Goal: Information Seeking & Learning: Understand process/instructions

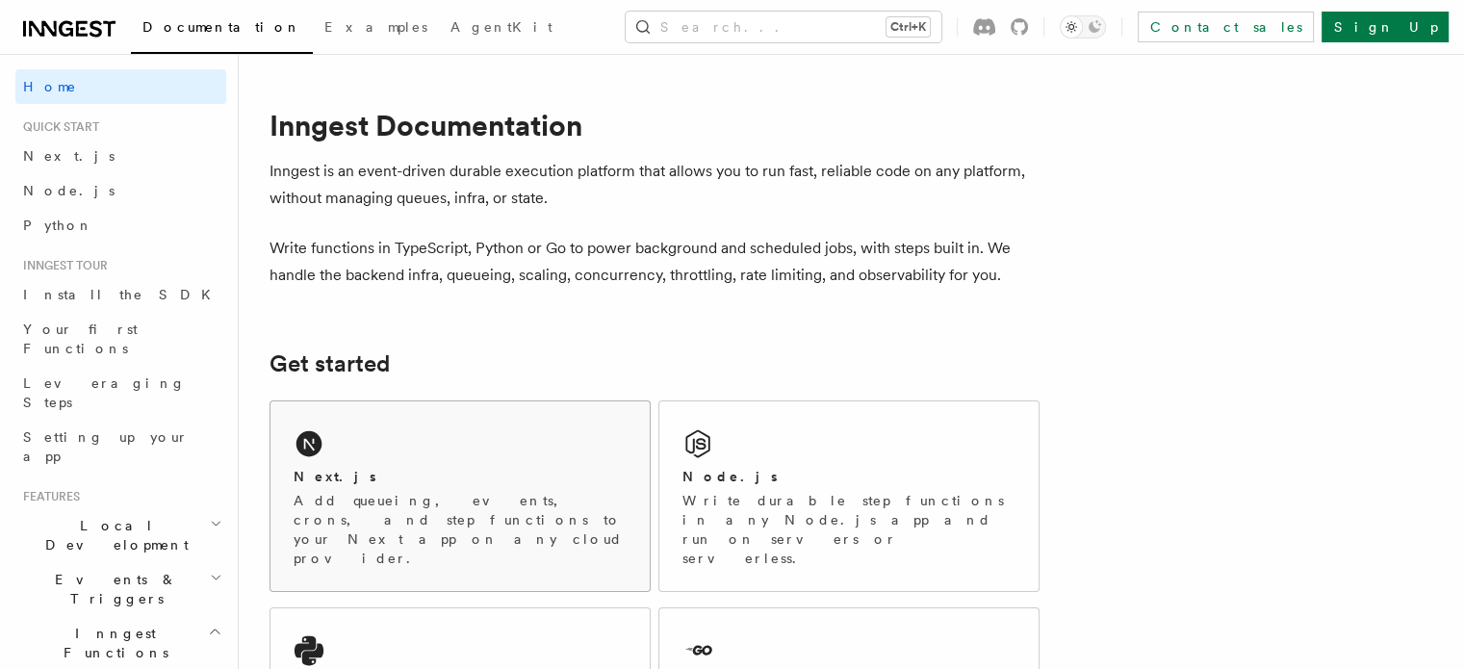
click at [404, 449] on div "Next.js Add queueing, events, crons, and step functions to your Next app on any…" at bounding box center [459, 496] width 379 height 190
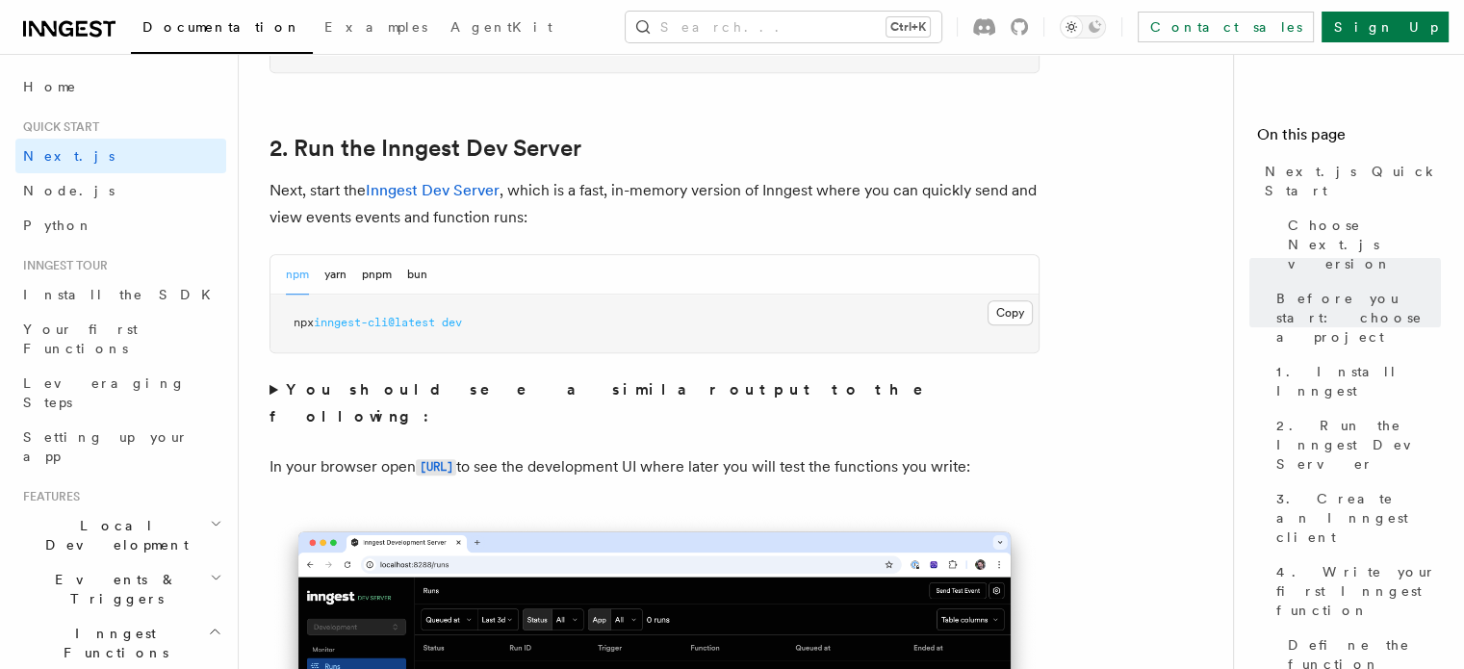
scroll to position [1292, 0]
click at [1001, 310] on button "Copy Copied" at bounding box center [1009, 313] width 45 height 25
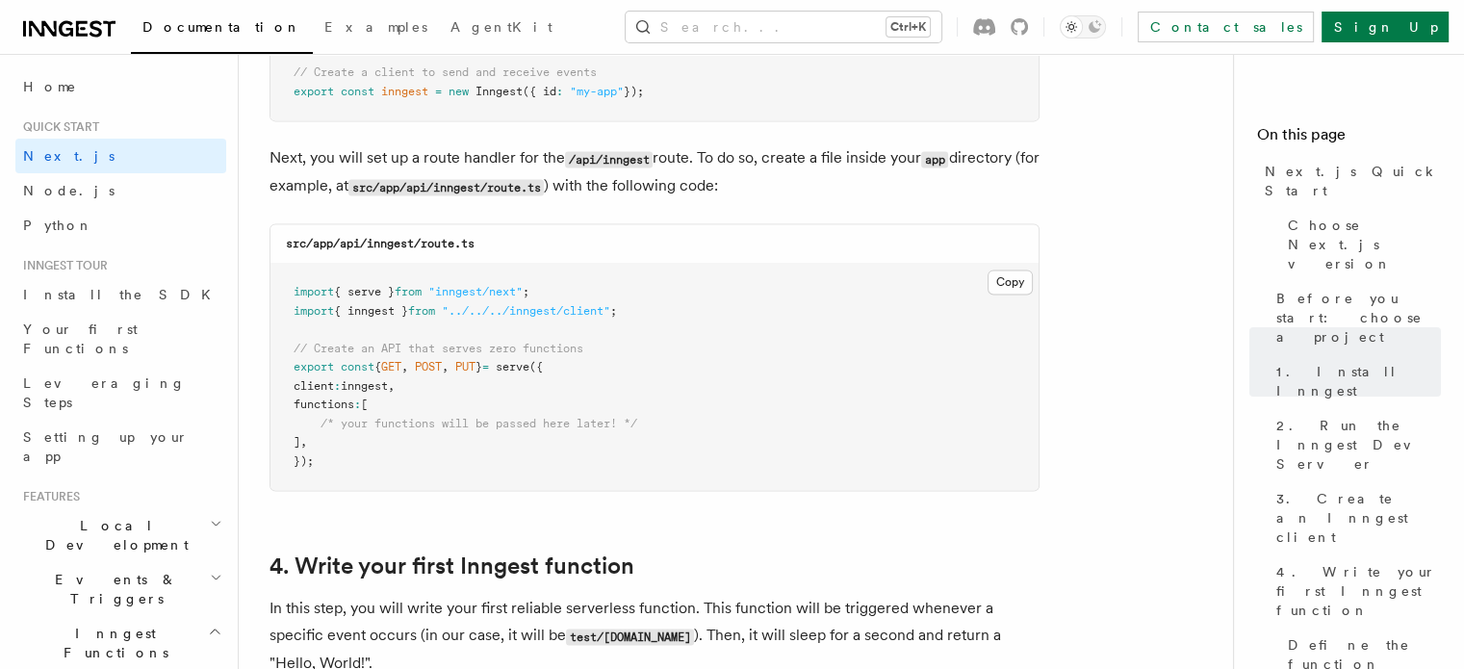
scroll to position [2636, 0]
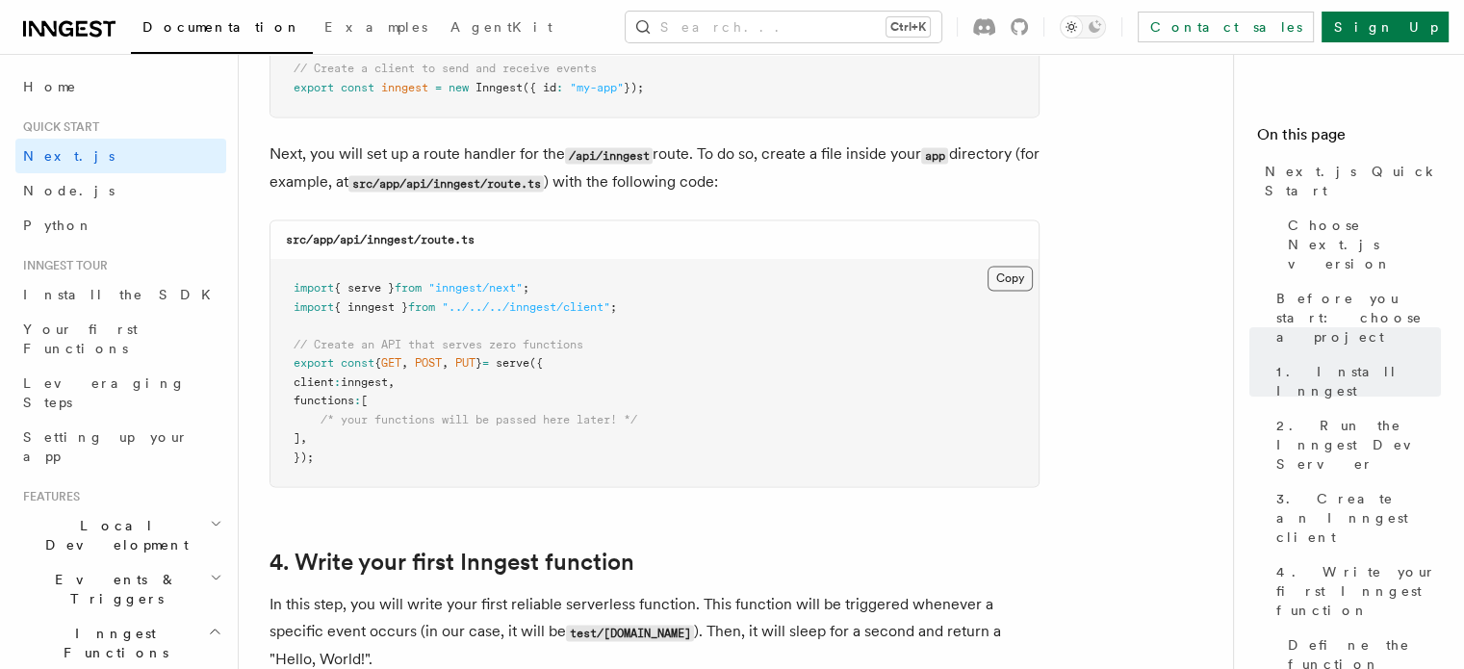
click at [1001, 287] on button "Copy Copied" at bounding box center [1009, 278] width 45 height 25
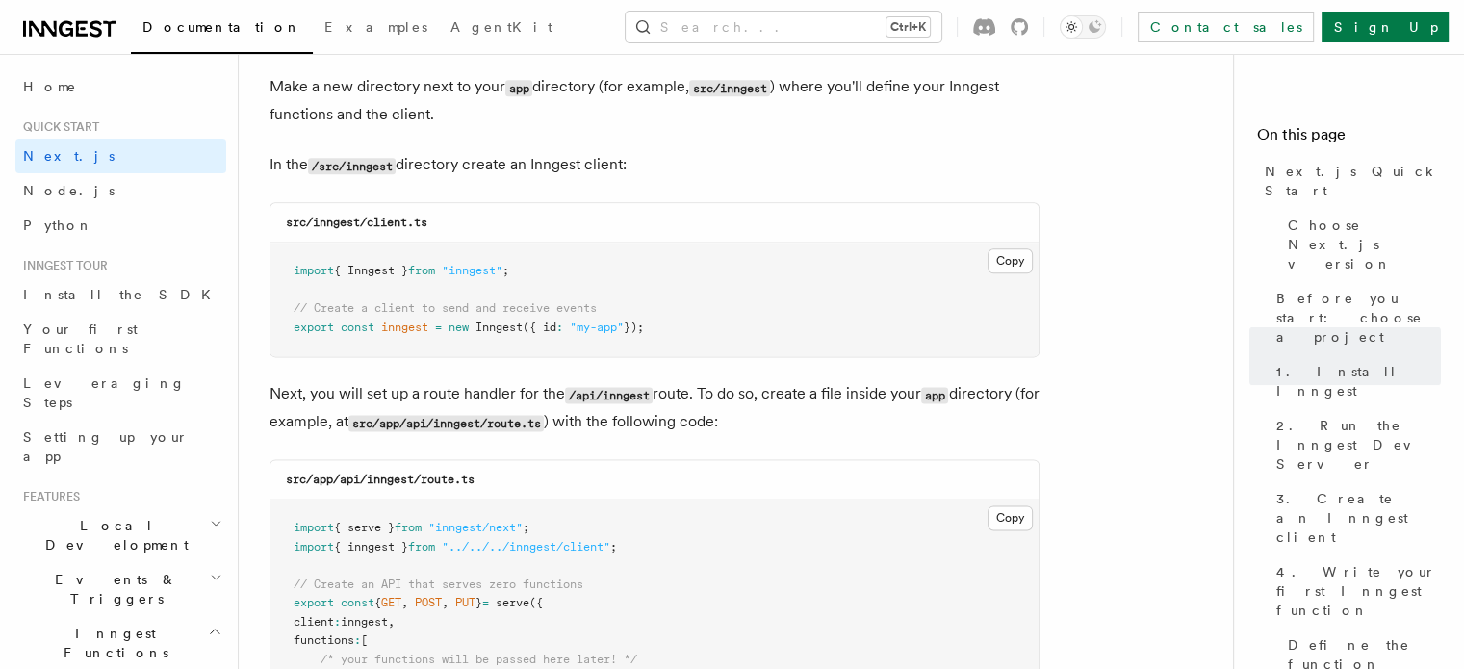
scroll to position [2394, 0]
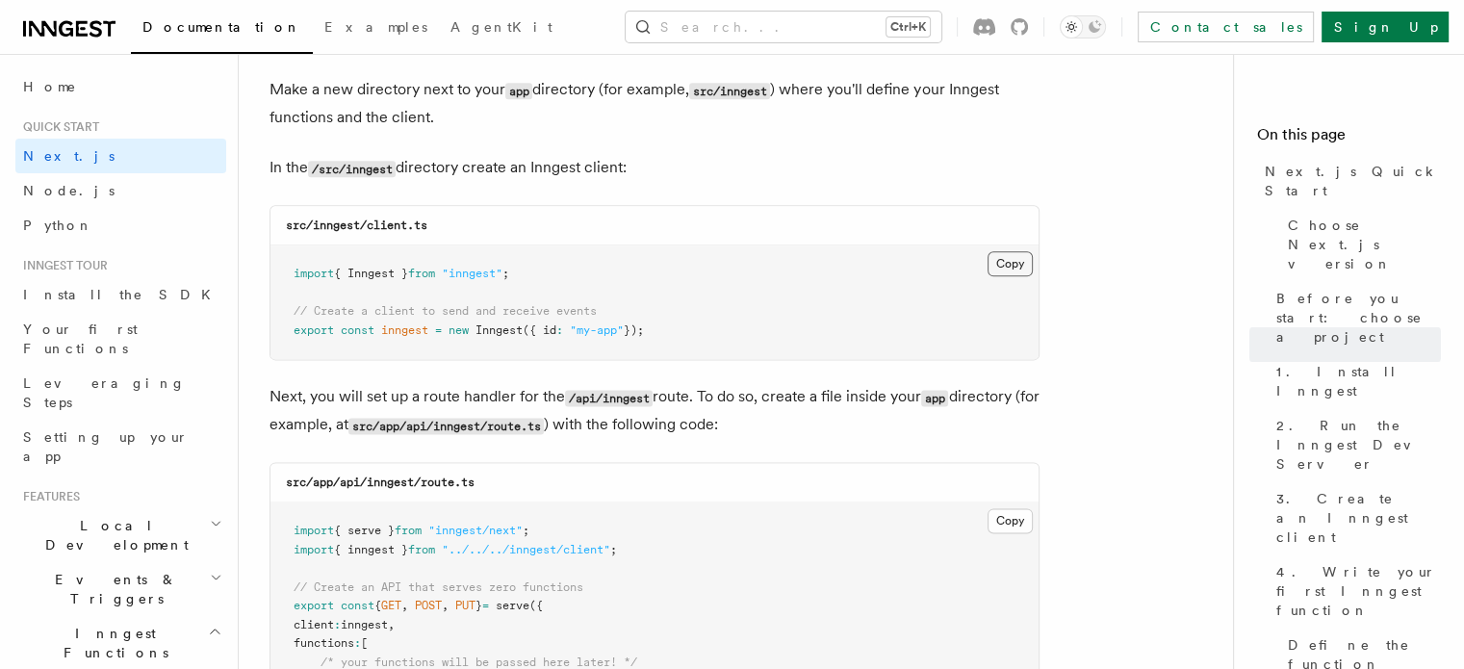
click at [1016, 272] on button "Copy Copied" at bounding box center [1009, 263] width 45 height 25
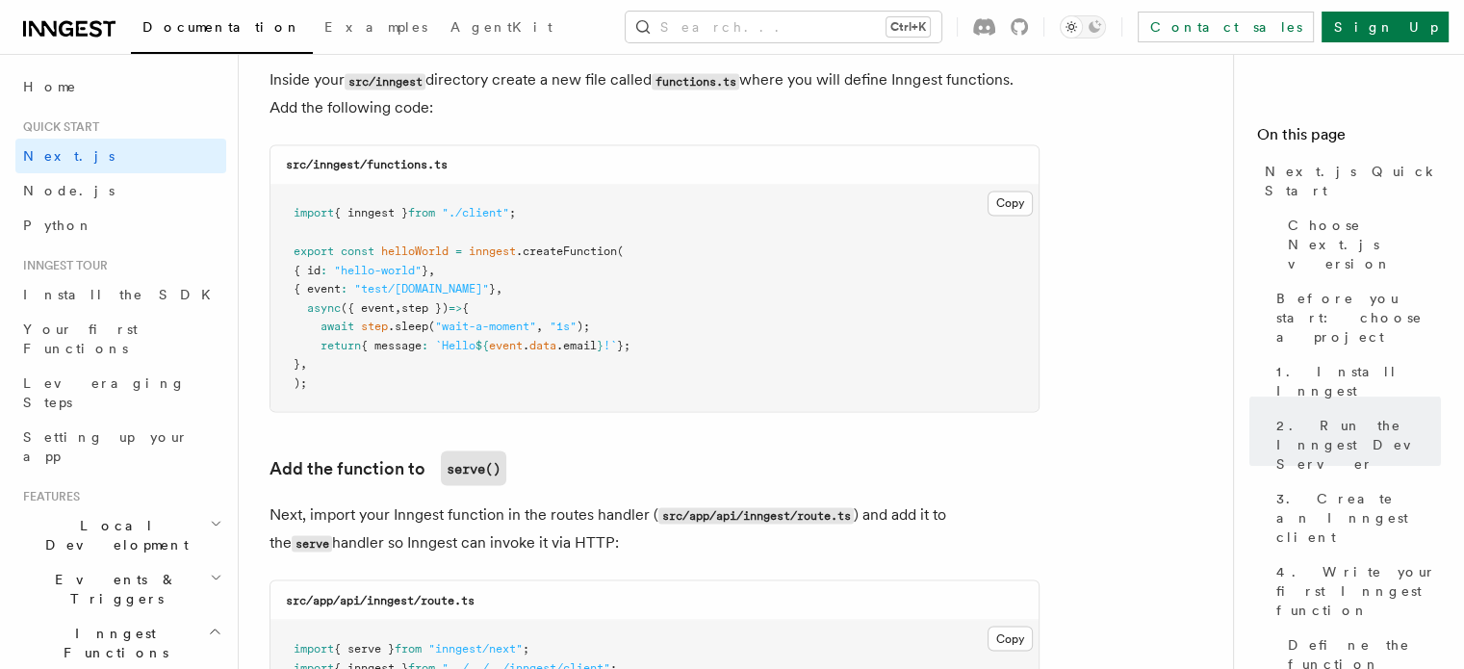
scroll to position [3429, 0]
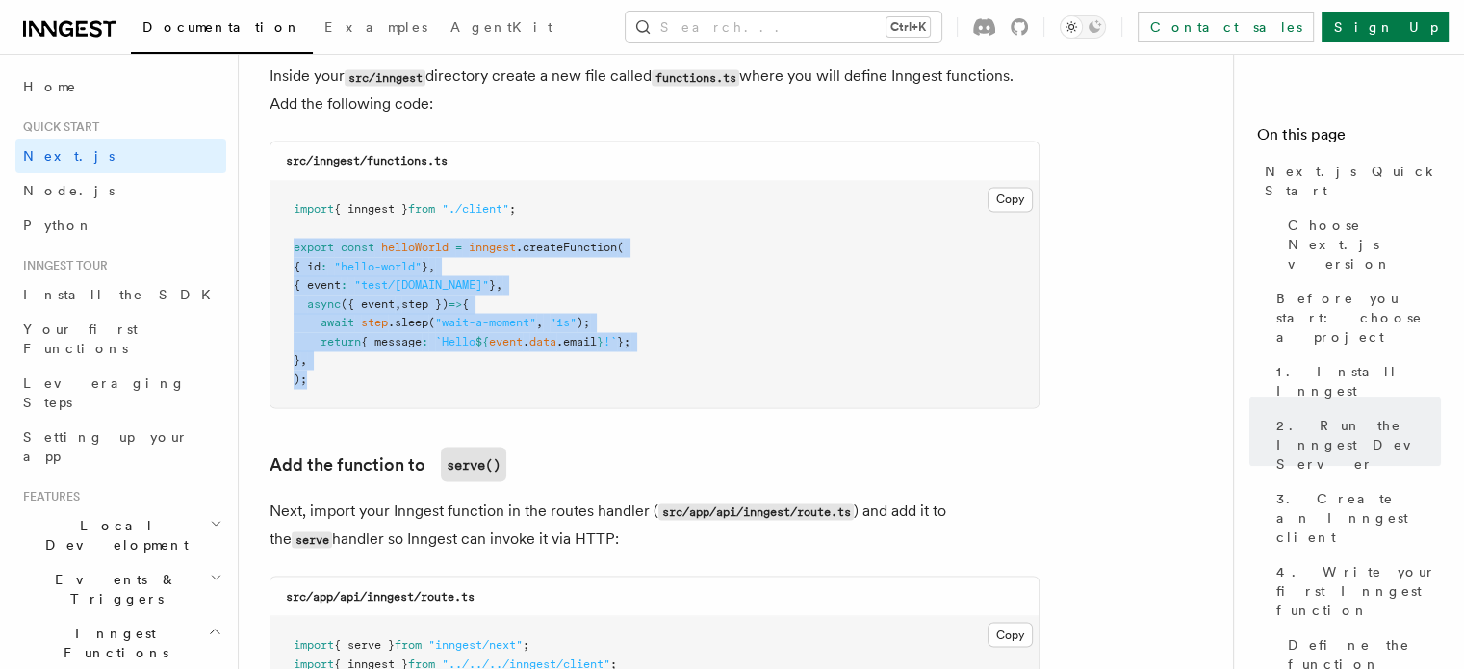
drag, startPoint x: 288, startPoint y: 249, endPoint x: 342, endPoint y: 377, distance: 138.9
click at [342, 377] on pre "import { inngest } from "./client" ; export const helloWorld = inngest .createF…" at bounding box center [654, 294] width 768 height 226
copy code "export const helloWorld = inngest .createFunction ( { id : "hello-world" } , { …"
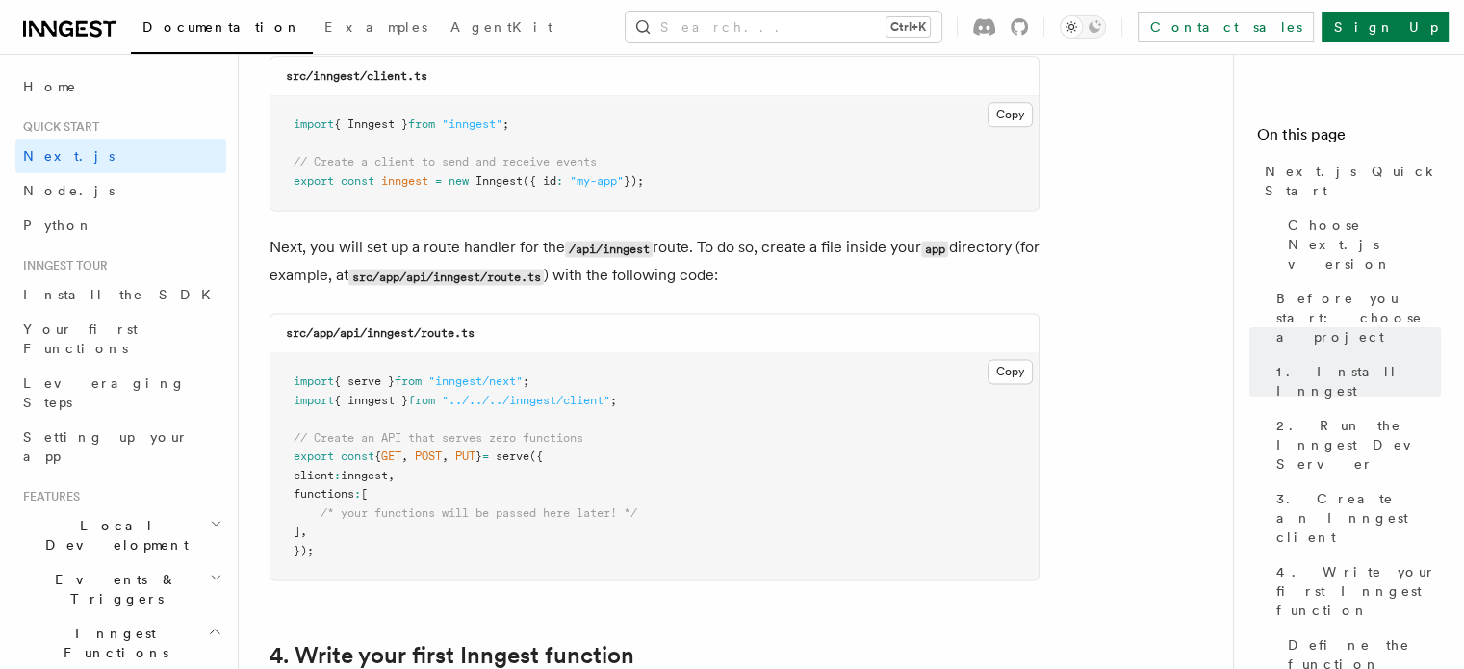
scroll to position [2544, 0]
drag, startPoint x: 649, startPoint y: 400, endPoint x: 277, endPoint y: 395, distance: 371.5
click at [277, 395] on pre "import { serve } from "inngest/next" ; import { inngest } from "../../../innges…" at bounding box center [654, 465] width 768 height 226
copy span "import { inngest } from "../../../inngest/client" ;"
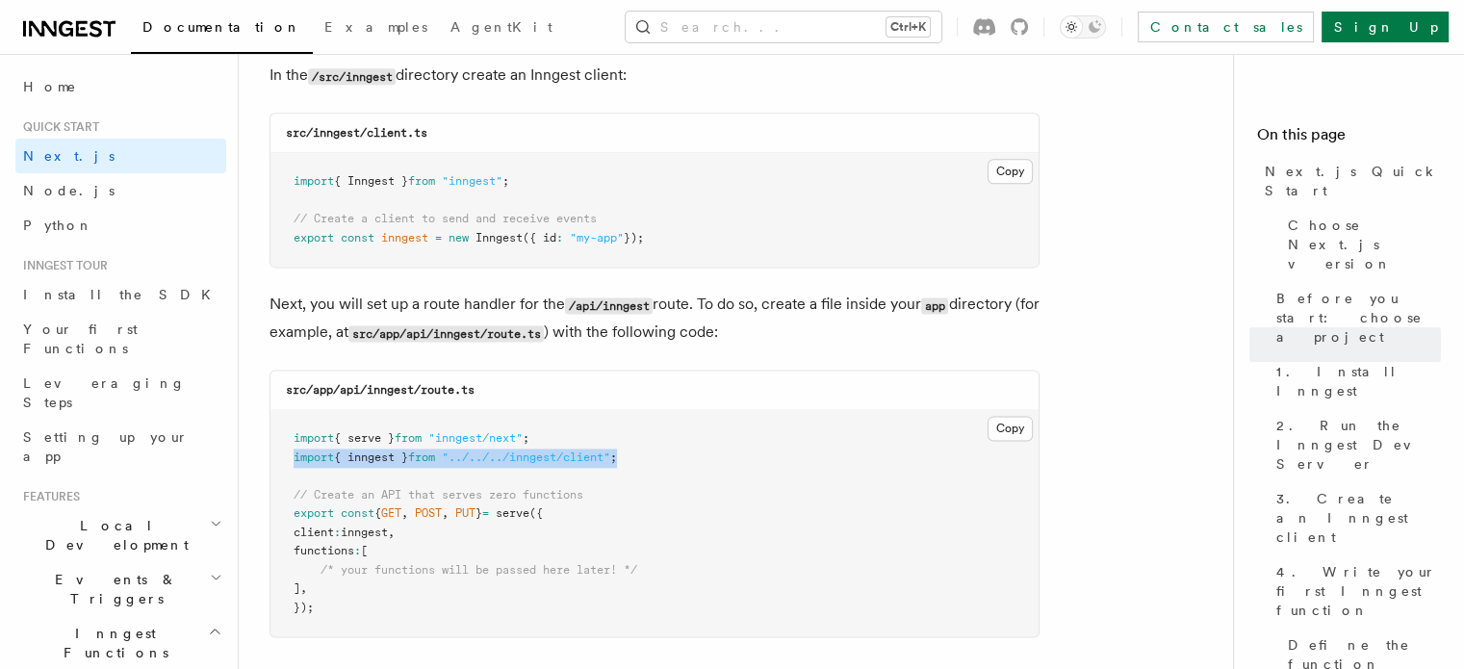
scroll to position [2483, 0]
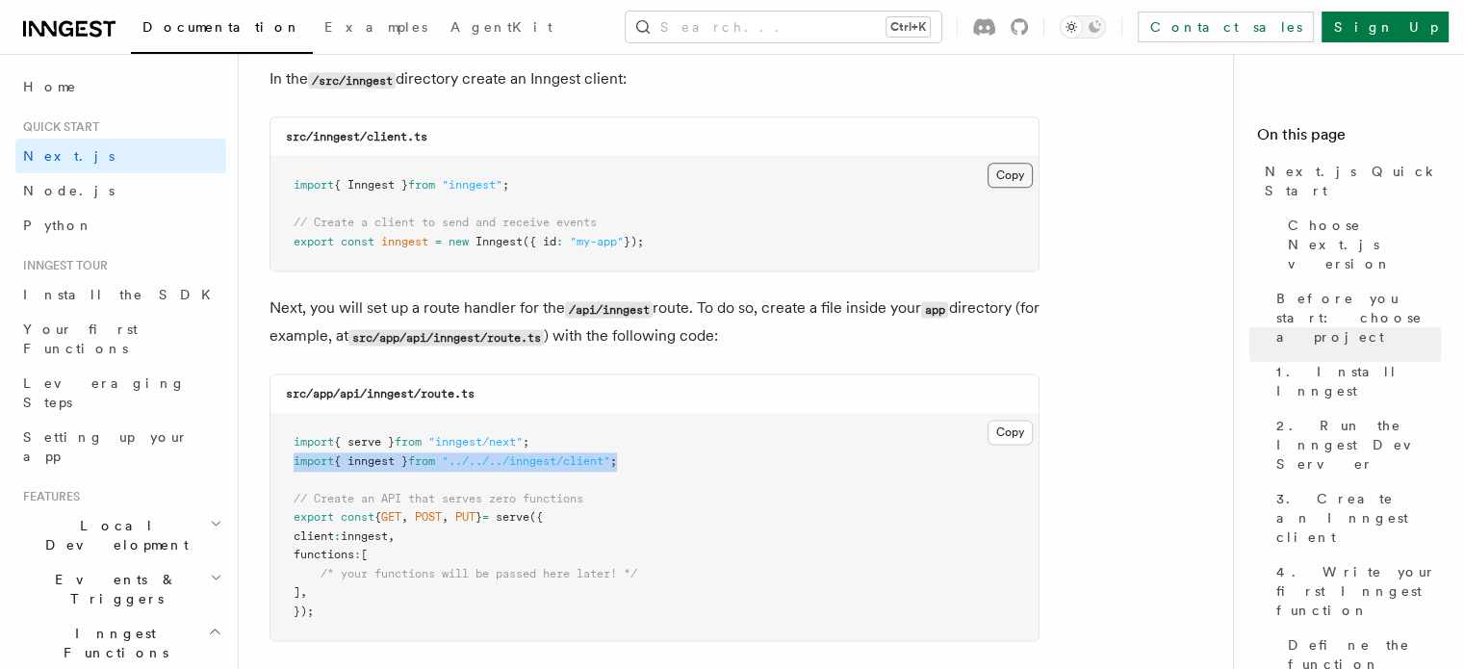
click at [1009, 175] on button "Copy Copied" at bounding box center [1009, 175] width 45 height 25
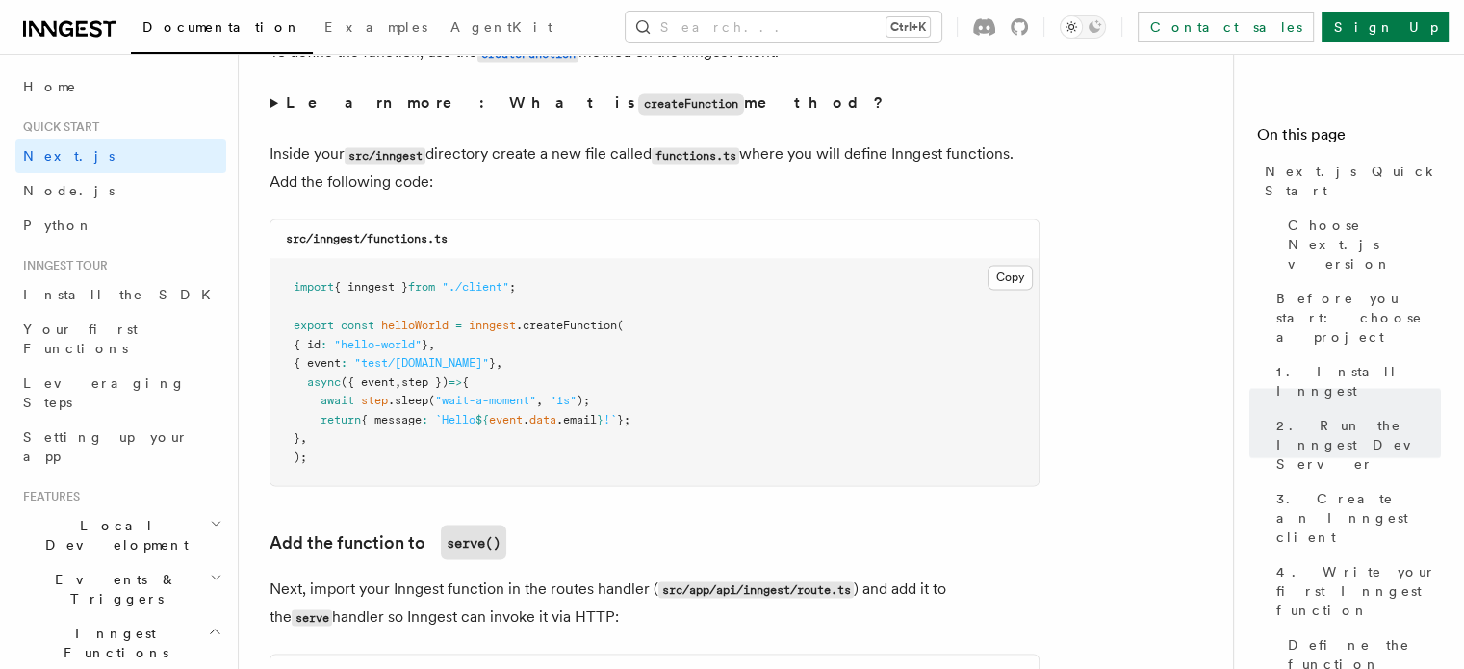
scroll to position [3367, 0]
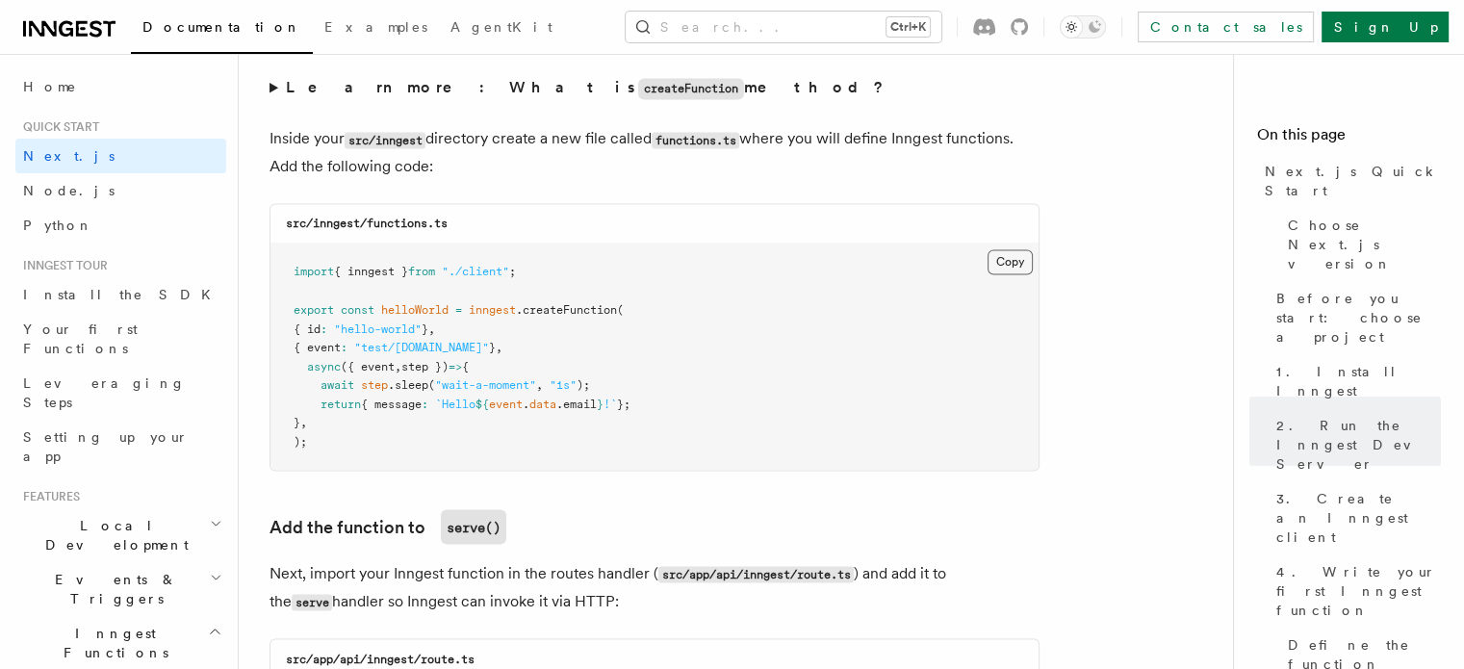
click at [1004, 261] on button "Copy Copied" at bounding box center [1009, 261] width 45 height 25
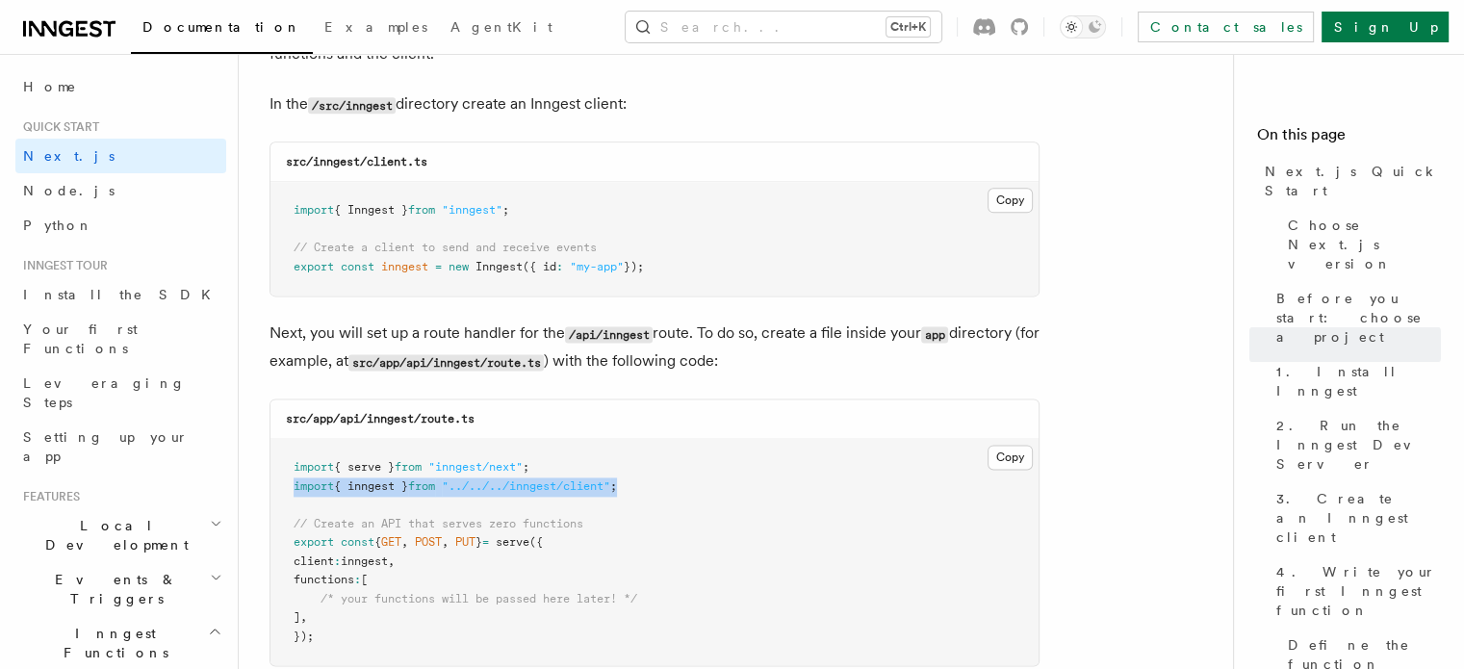
scroll to position [2465, 0]
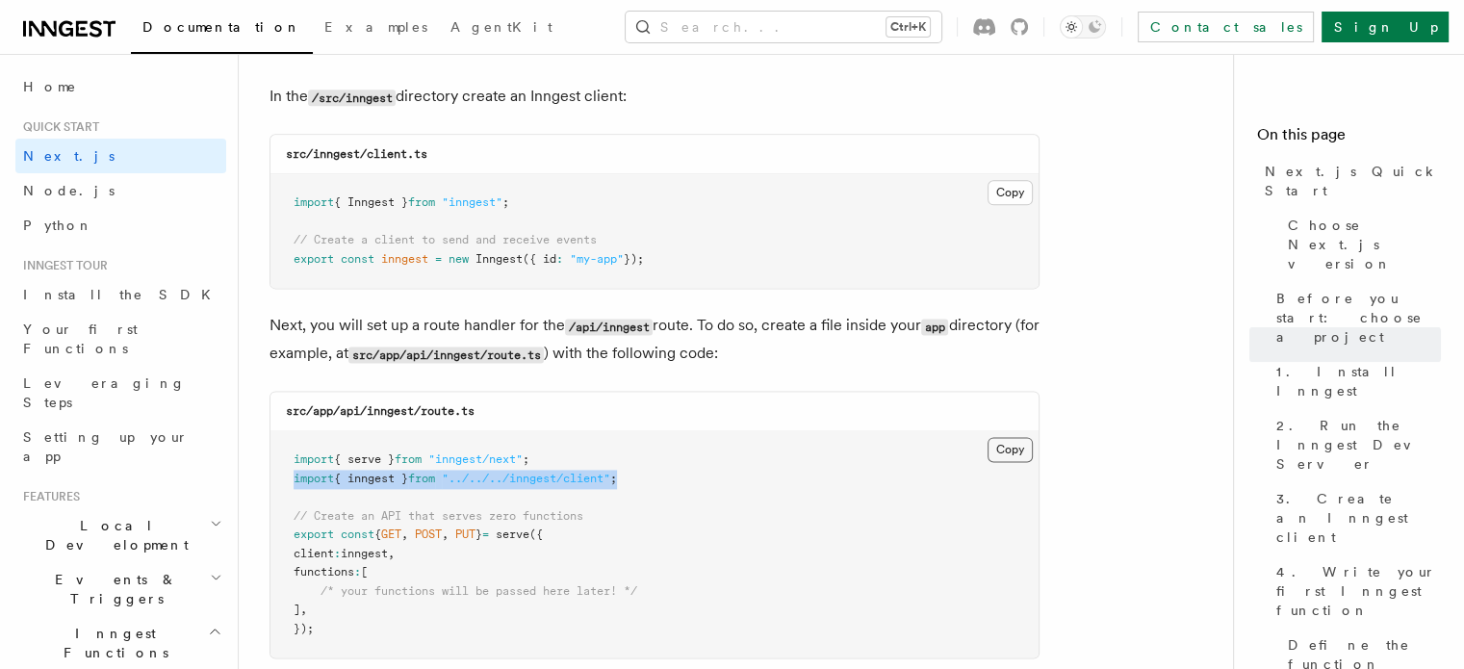
click at [1000, 446] on button "Copy Copied" at bounding box center [1009, 449] width 45 height 25
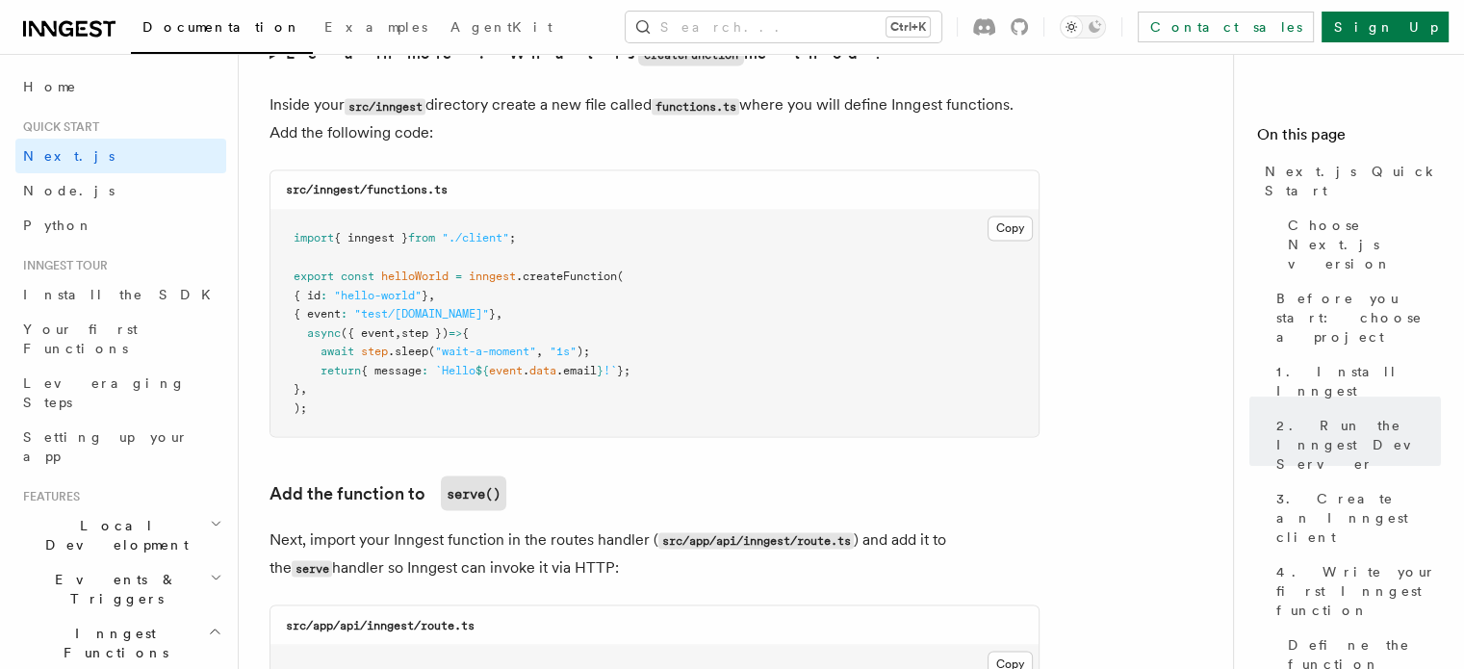
scroll to position [3400, 0]
click at [1020, 222] on button "Copy Copied" at bounding box center [1009, 228] width 45 height 25
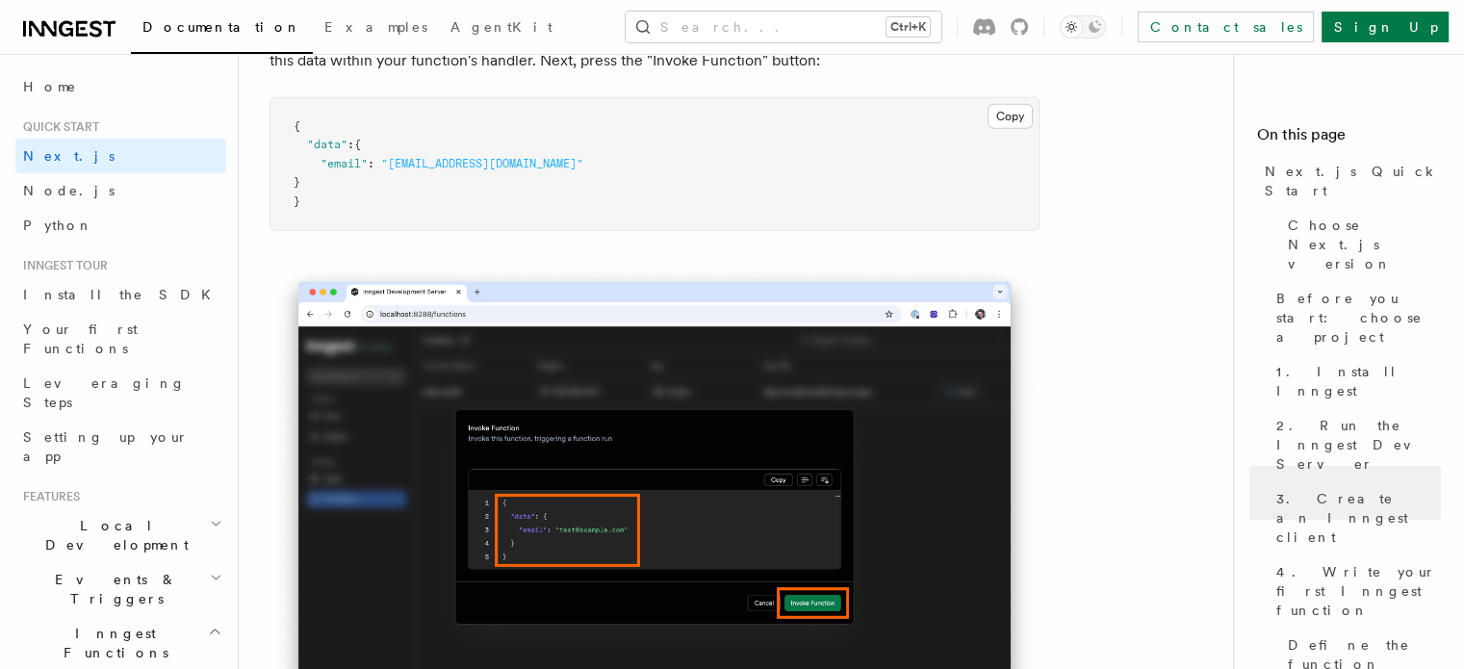
scroll to position [5829, 0]
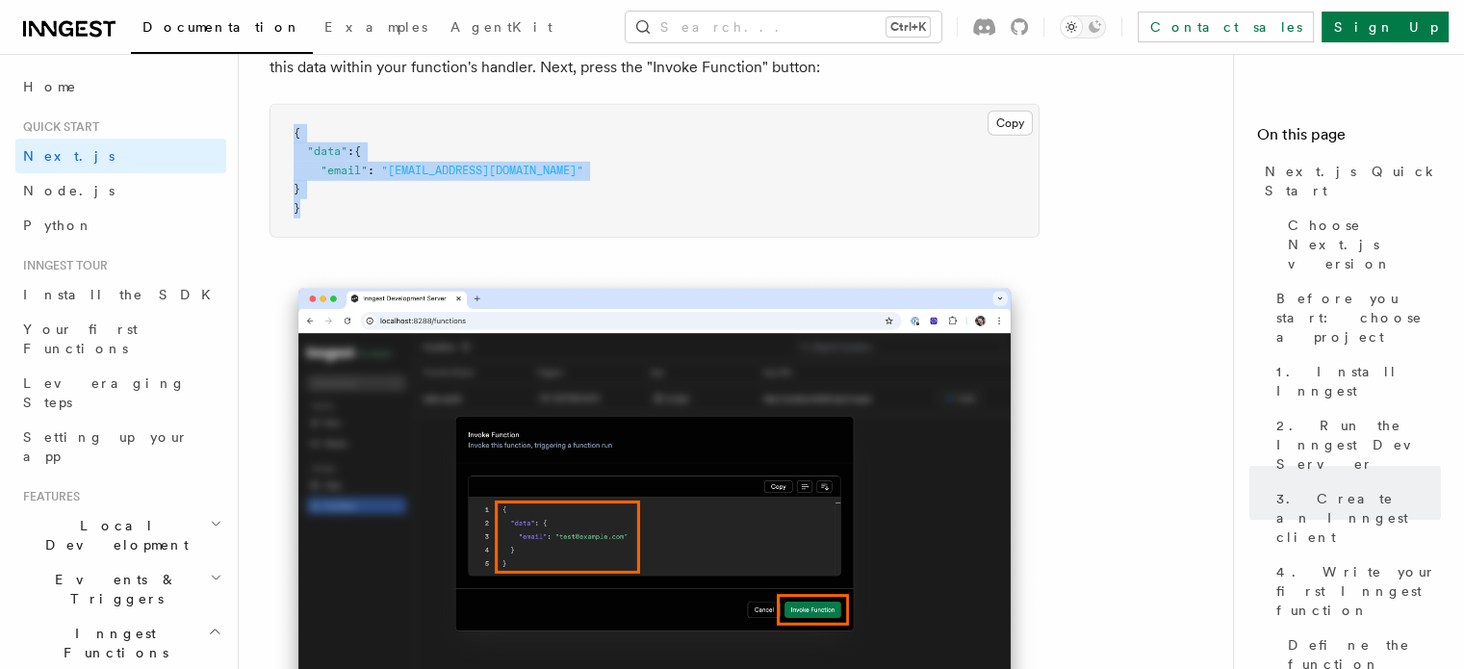
drag, startPoint x: 328, startPoint y: 207, endPoint x: 269, endPoint y: 123, distance: 102.2
click at [270, 123] on pre "{ "data" : { "email" : "[EMAIL_ADDRESS][DOMAIN_NAME]" } }" at bounding box center [654, 171] width 768 height 133
copy code "{ "data" : { "email" : "[EMAIL_ADDRESS][DOMAIN_NAME]" } }"
click at [522, 186] on pre "{ "data" : { "email" : "[EMAIL_ADDRESS][DOMAIN_NAME]" } }" at bounding box center [654, 171] width 768 height 133
drag, startPoint x: 517, startPoint y: 175, endPoint x: 329, endPoint y: 175, distance: 187.6
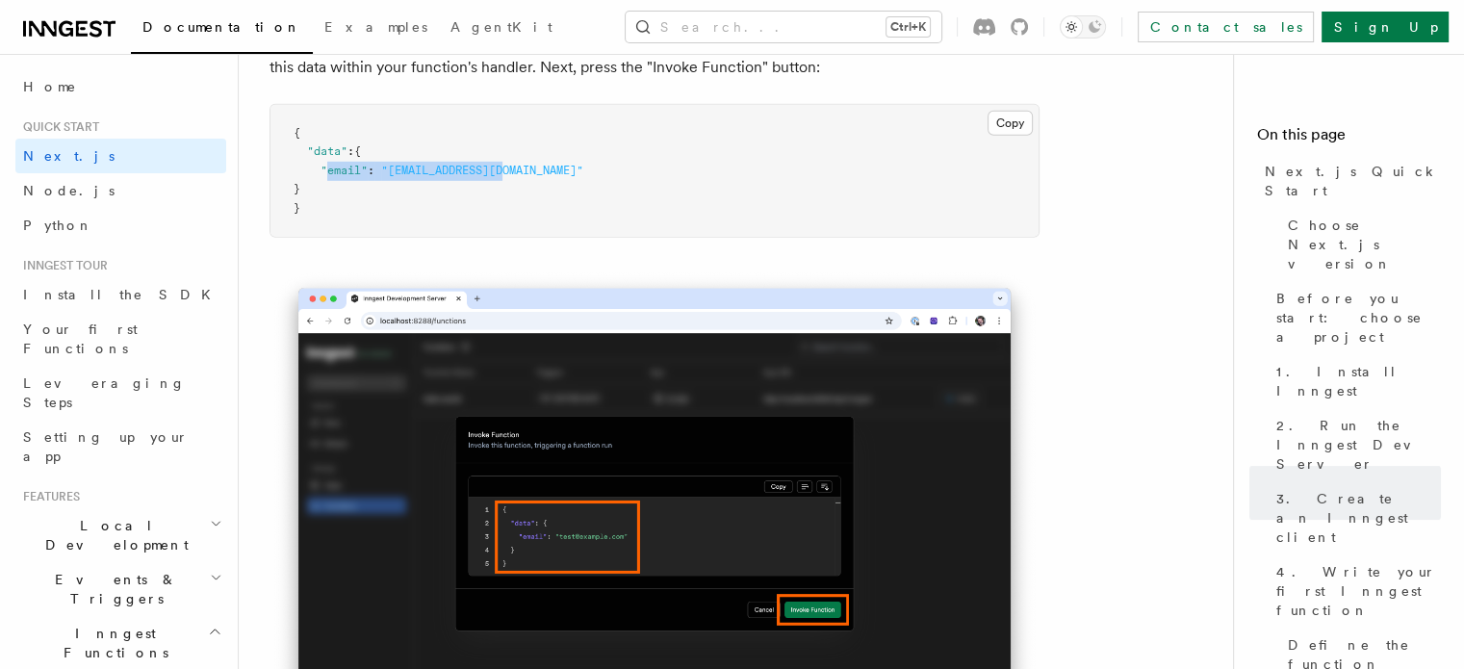
click at [329, 175] on pre "{ "data" : { "email" : "[EMAIL_ADDRESS][DOMAIN_NAME]" } }" at bounding box center [654, 171] width 768 height 133
drag, startPoint x: 319, startPoint y: 197, endPoint x: 361, endPoint y: 147, distance: 64.9
click at [361, 147] on pre "{ "data" : { "email" : "[EMAIL_ADDRESS][DOMAIN_NAME]" } }" at bounding box center [654, 171] width 768 height 133
copy code "{ "email" : "[EMAIL_ADDRESS][DOMAIN_NAME]" }"
